Goal: Task Accomplishment & Management: Use online tool/utility

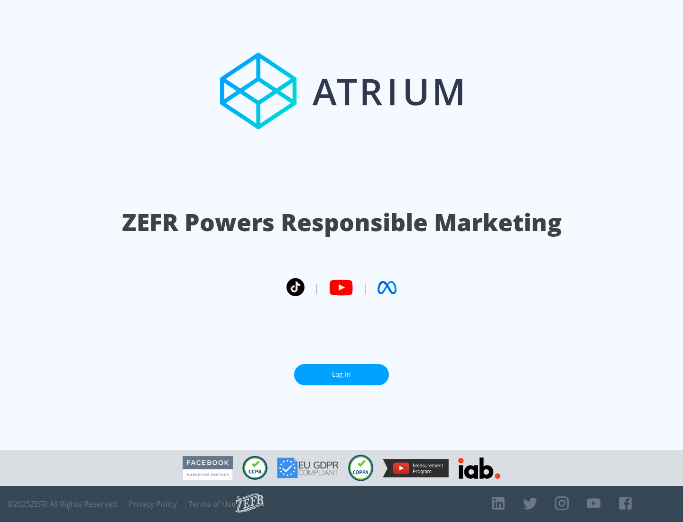
click at [342, 374] on link "Log In" at bounding box center [341, 374] width 95 height 21
